Goal: Transaction & Acquisition: Subscribe to service/newsletter

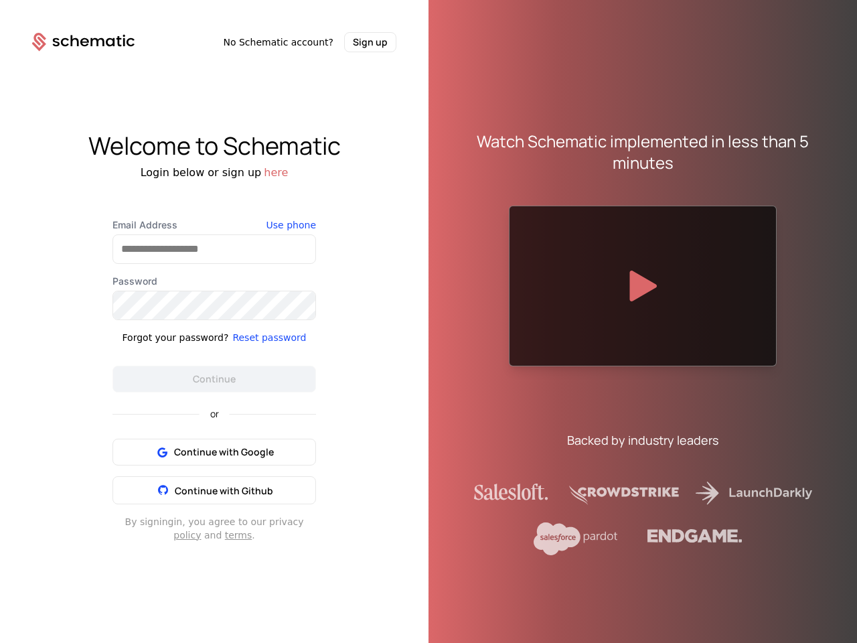
click at [429, 322] on div "Watch Schematic implemented in less than 5 minutes Backed by industry leaders" at bounding box center [643, 332] width 429 height 643
click at [370, 42] on button "Sign up" at bounding box center [370, 42] width 52 height 20
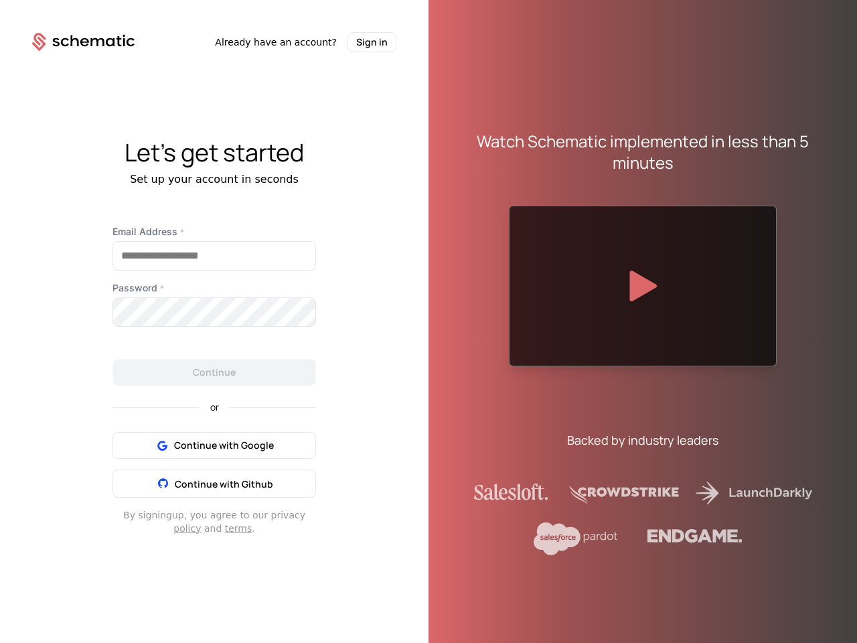
click at [269, 173] on div "Set up your account in seconds" at bounding box center [214, 179] width 429 height 16
click at [294, 225] on label "Email Address *" at bounding box center [215, 231] width 204 height 13
click at [294, 242] on input "Email Address *" at bounding box center [214, 256] width 202 height 28
click at [264, 338] on form "Email Address * Password * Continue" at bounding box center [215, 305] width 204 height 161
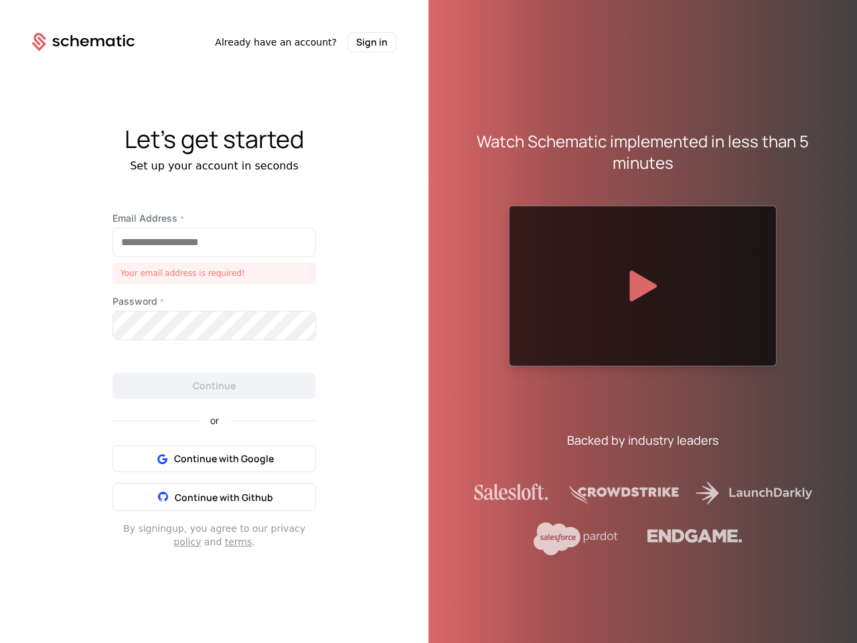
click at [214, 452] on span "Continue with Google" at bounding box center [224, 458] width 100 height 13
click at [214, 466] on span "Continue with Google" at bounding box center [224, 458] width 100 height 13
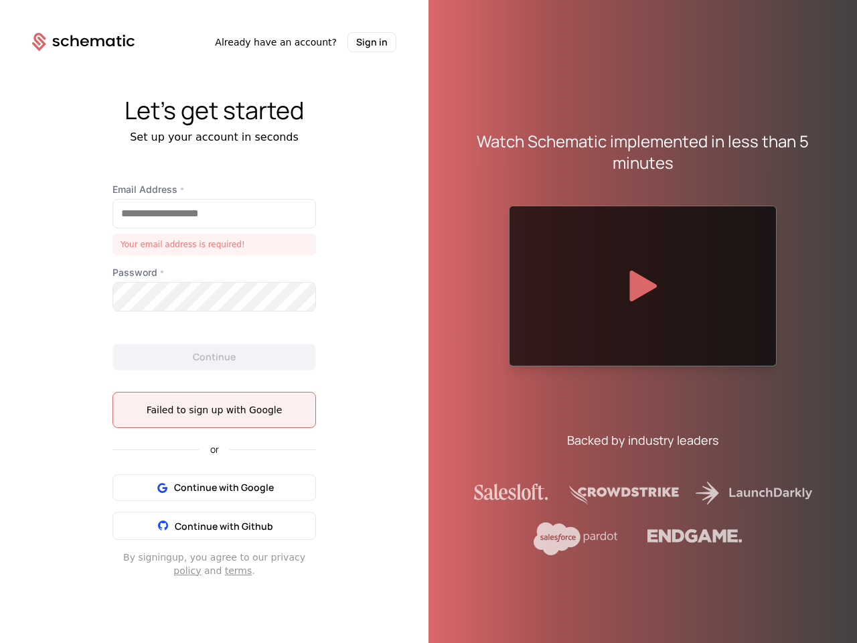
click at [643, 286] on icon at bounding box center [643, 286] width 27 height 31
click at [7, 6] on div at bounding box center [428, 321] width 857 height 643
